Goal: Task Accomplishment & Management: Manage account settings

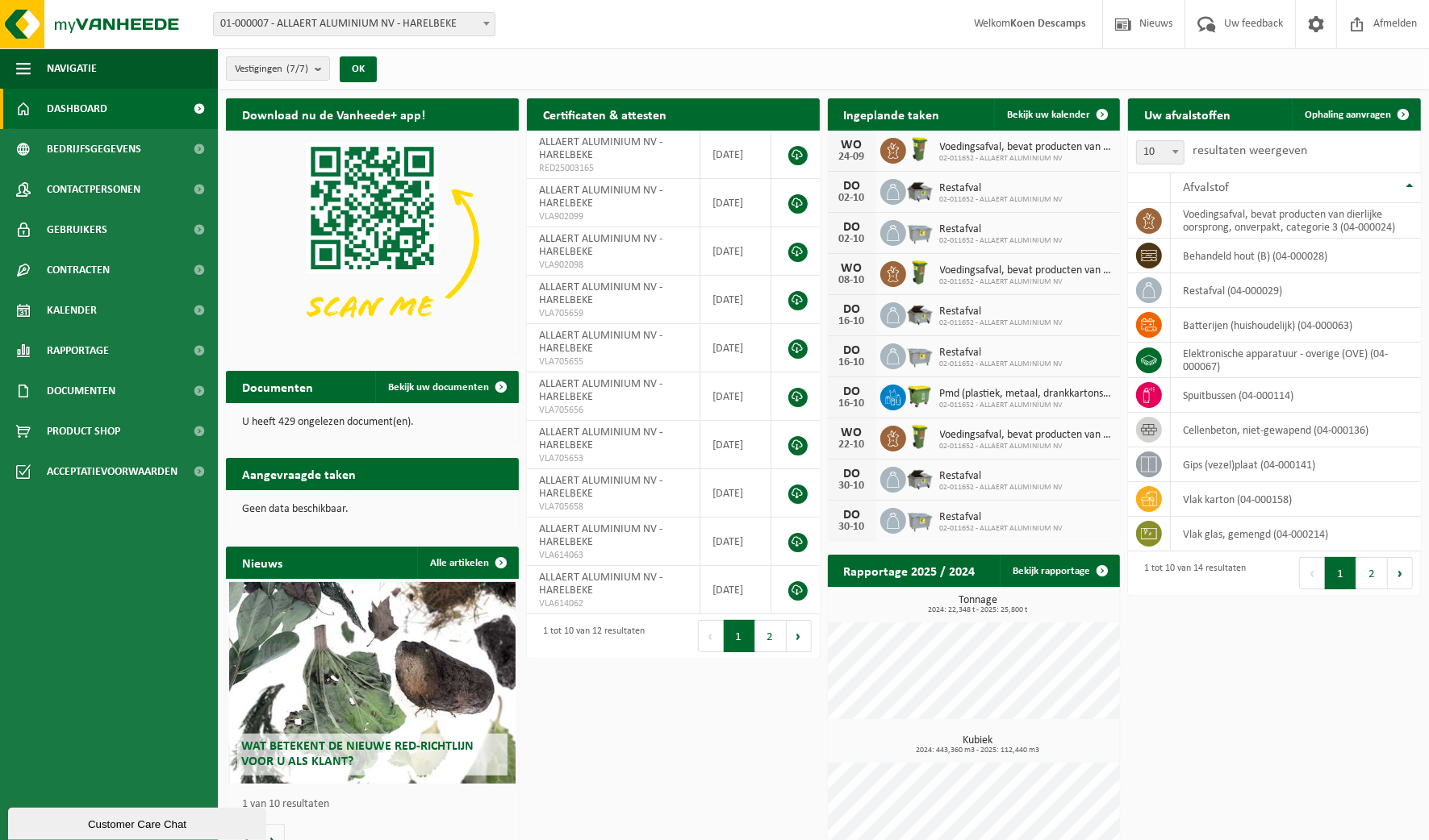
click at [1082, 112] on span "Bekijk uw kalender" at bounding box center [1048, 114] width 83 height 11
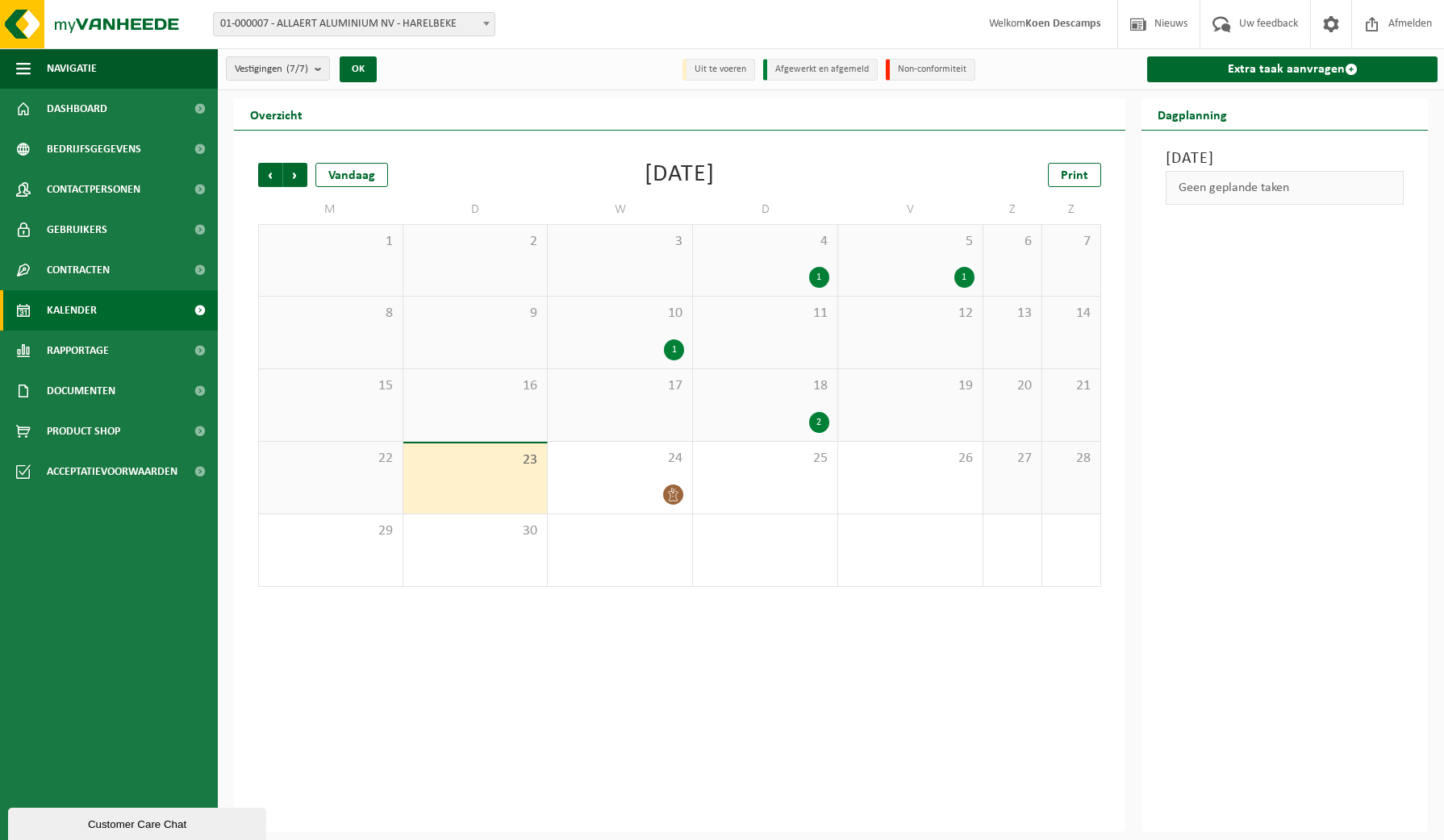
click at [671, 479] on div "24" at bounding box center [619, 477] width 144 height 72
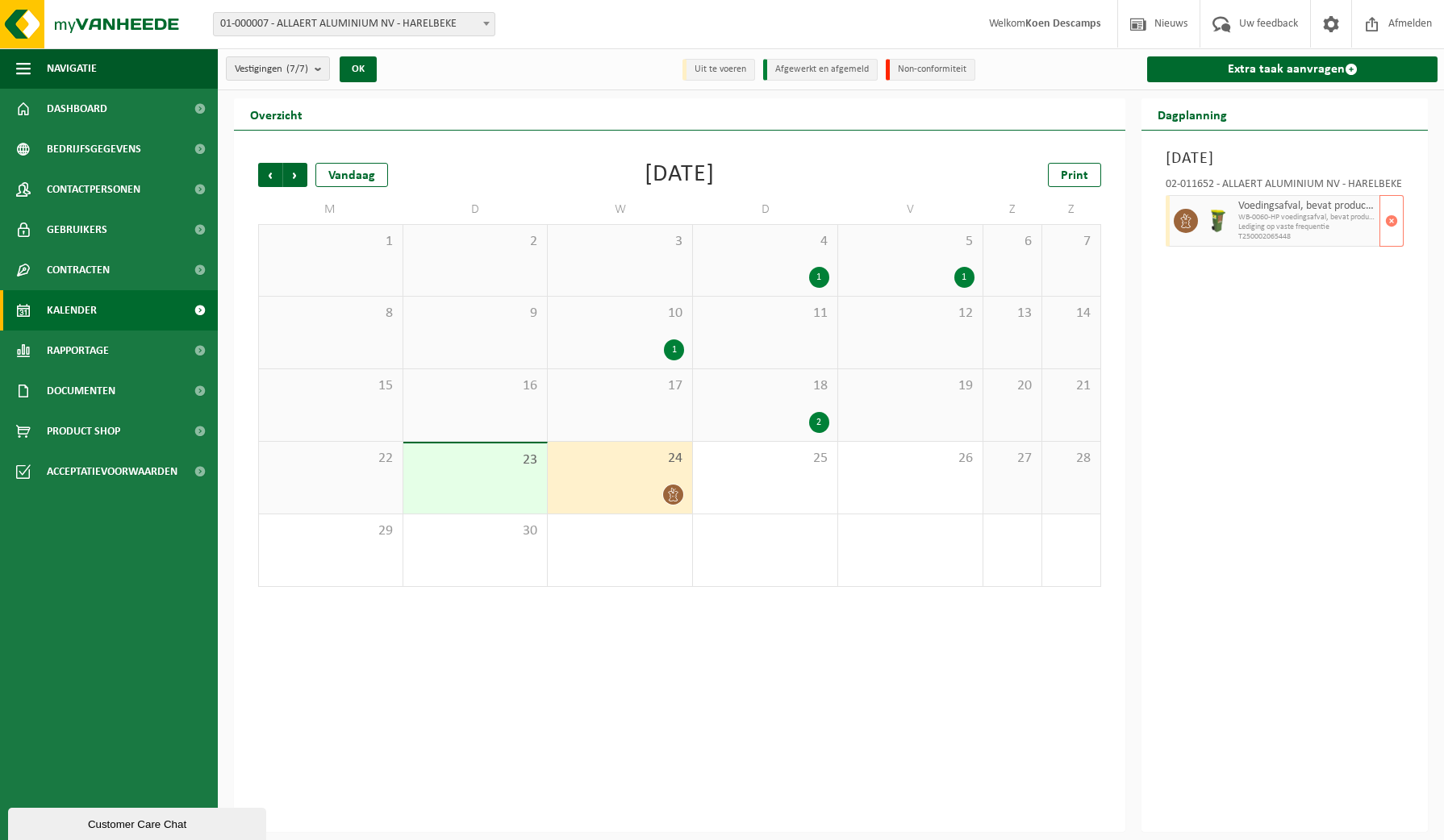
click at [1389, 230] on span "button" at bounding box center [1391, 221] width 13 height 33
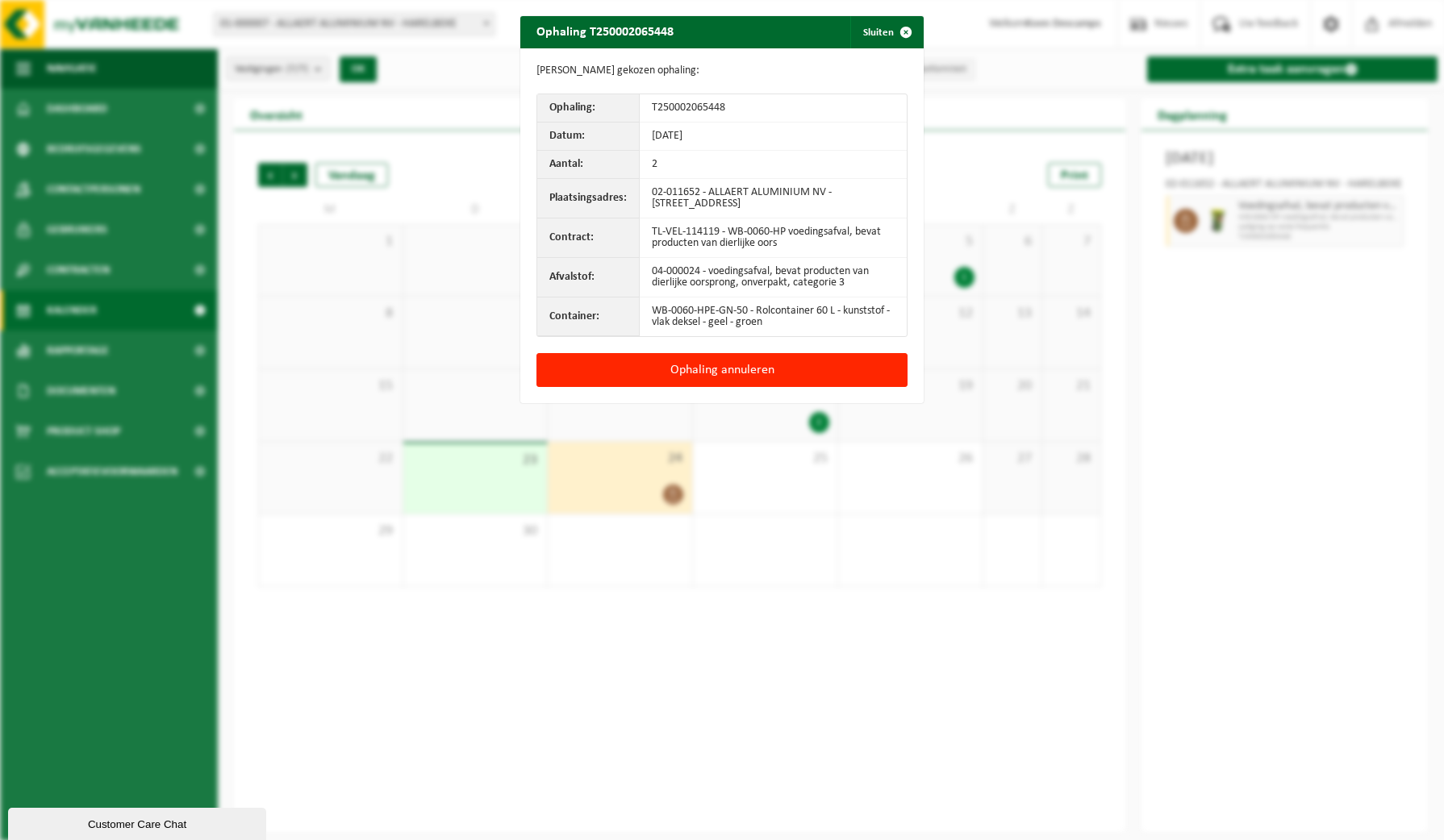
click at [720, 366] on button "Ophaling annuleren" at bounding box center [722, 370] width 371 height 34
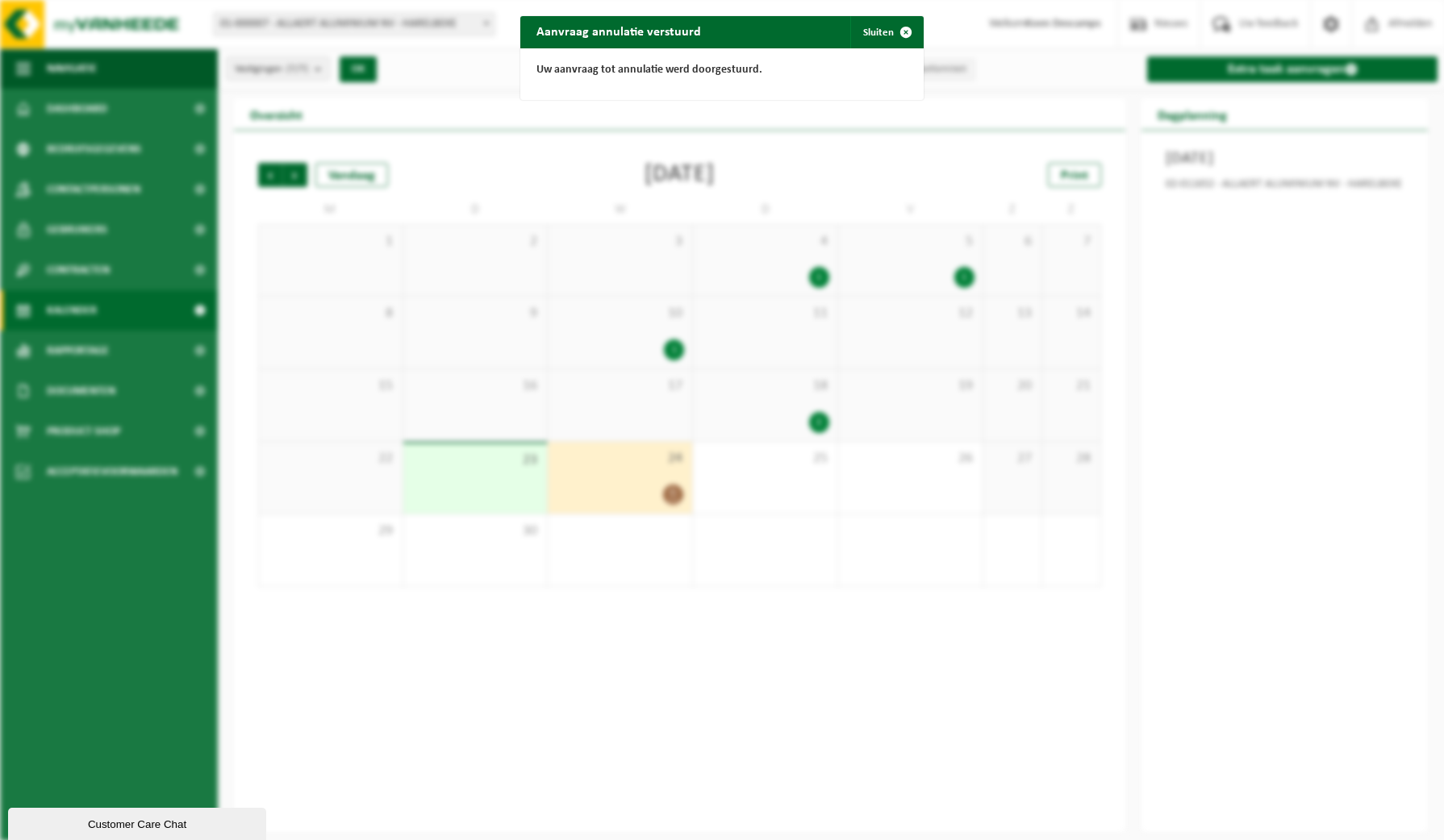
click at [867, 29] on button "Sluiten" at bounding box center [886, 32] width 72 height 33
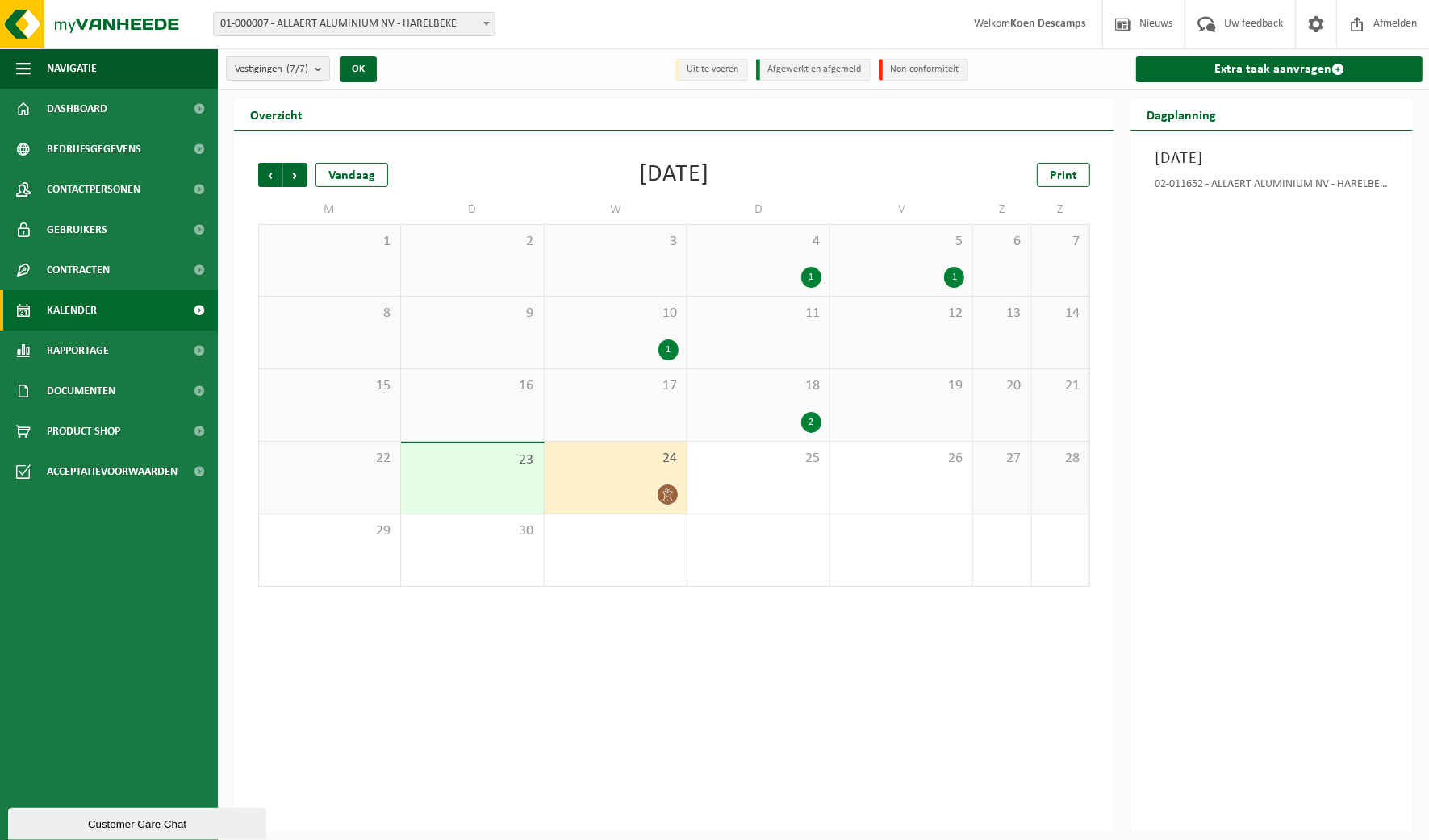
click at [260, 166] on span "Vorige" at bounding box center [270, 175] width 25 height 25
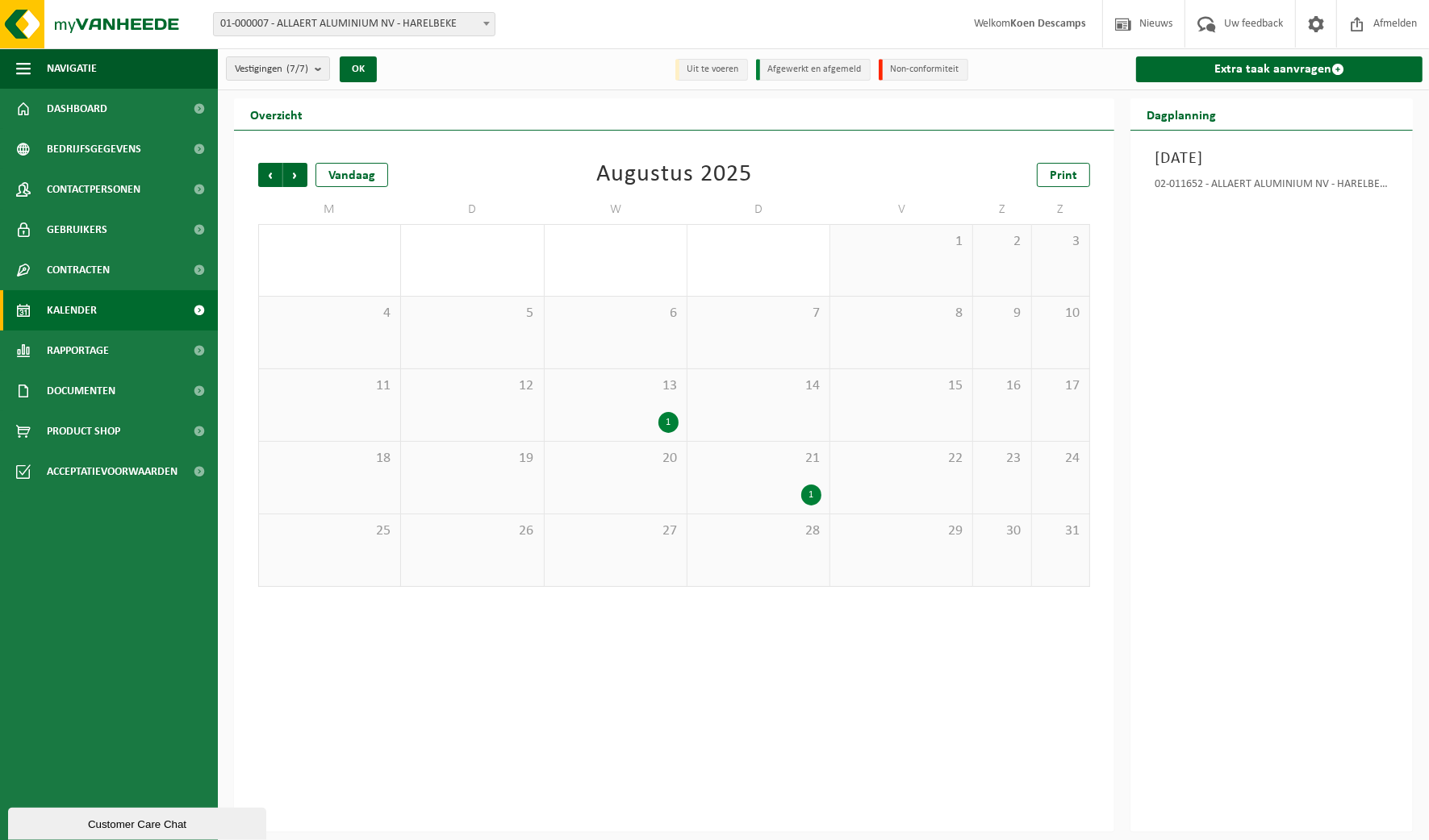
click at [642, 382] on span "13" at bounding box center [615, 386] width 126 height 18
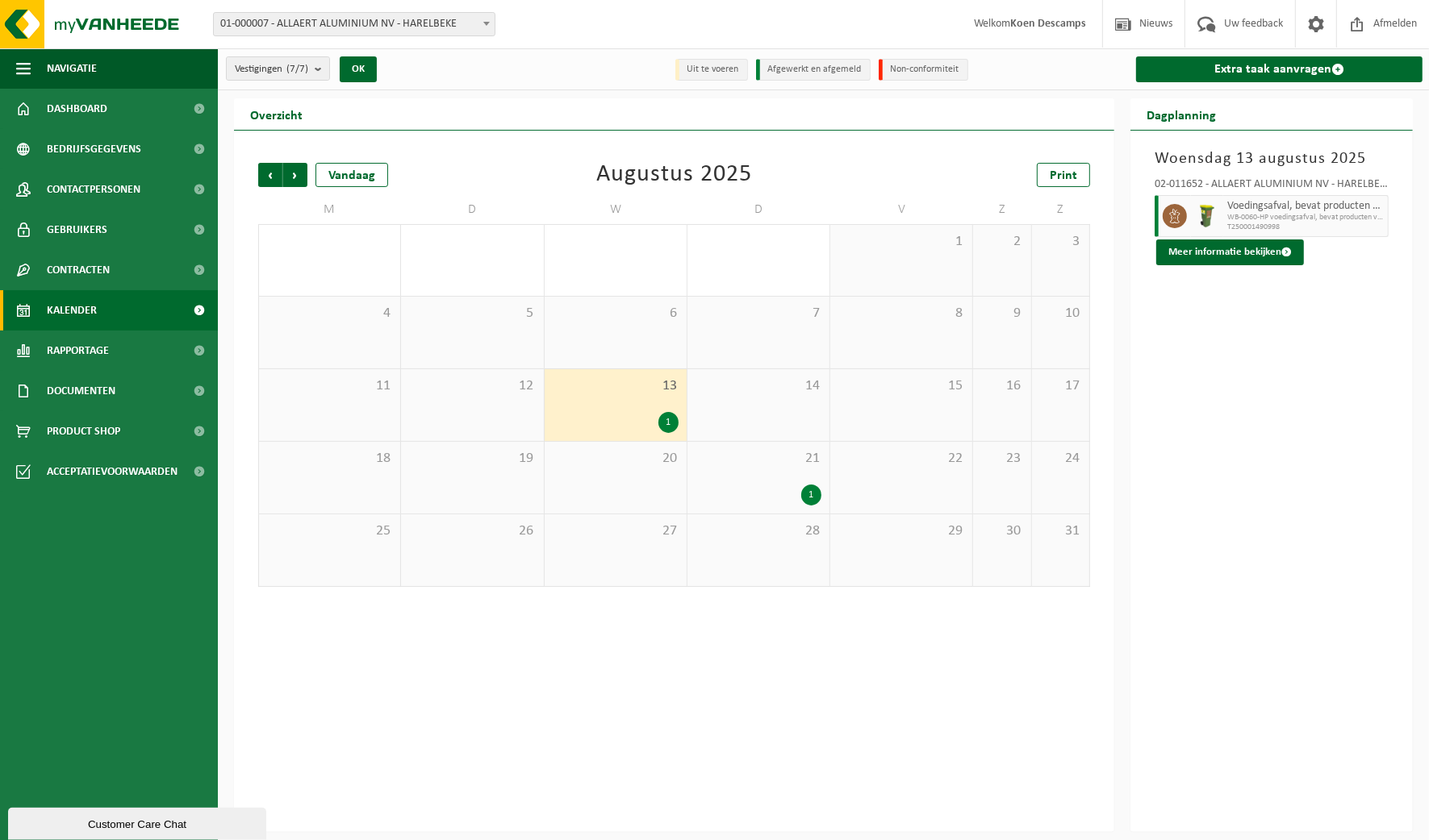
click at [785, 459] on span "21" at bounding box center [758, 458] width 126 height 18
